Goal: Navigation & Orientation: Go to known website

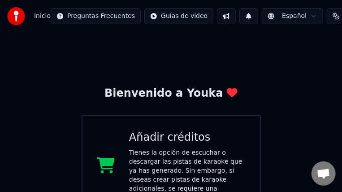
click at [161, 165] on div "Tienes la opción de escuchar o descargar las pistas de karaoke que ya has gener…" at bounding box center [187, 175] width 117 height 54
click at [192, 141] on div "Añadir créditos" at bounding box center [187, 137] width 117 height 14
